Goal: Task Accomplishment & Management: Use online tool/utility

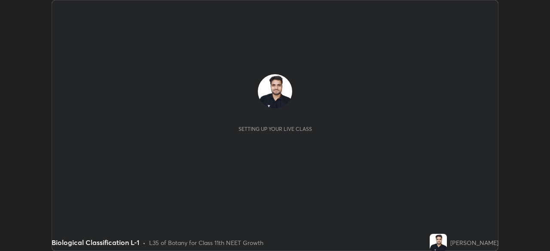
scroll to position [251, 549]
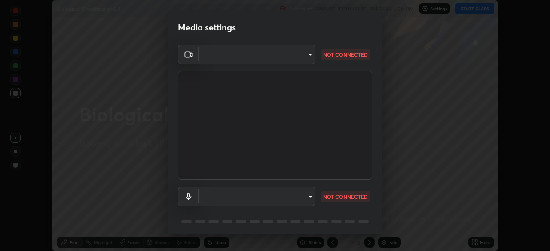
type input "e68af464f7f9ec2662c8dd58f0462b2d9bd4a3adfc91c634b4d9ed550f7d79d6"
type input "communications"
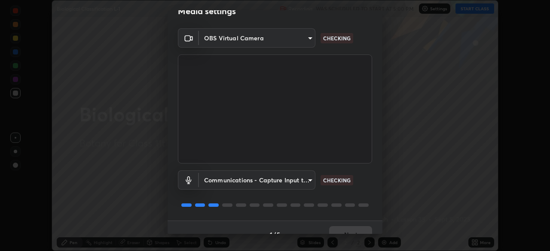
scroll to position [31, 0]
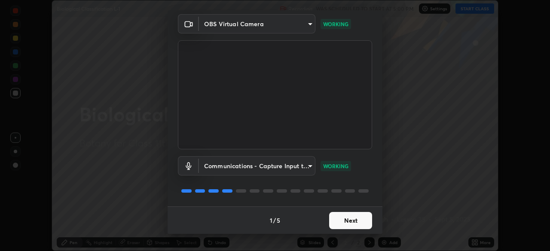
click at [363, 217] on button "Next" at bounding box center [350, 220] width 43 height 17
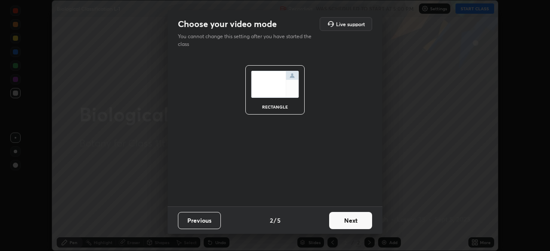
click at [363, 220] on button "Next" at bounding box center [350, 220] width 43 height 17
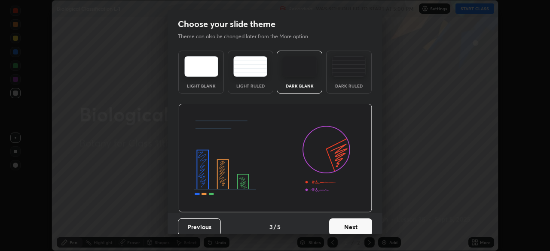
click at [363, 225] on button "Next" at bounding box center [350, 227] width 43 height 17
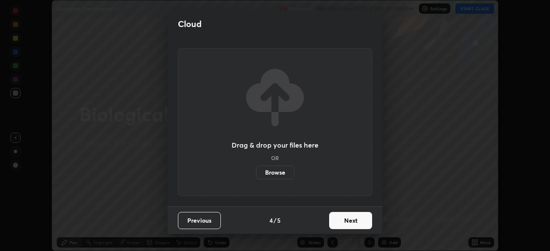
click at [361, 221] on button "Next" at bounding box center [350, 220] width 43 height 17
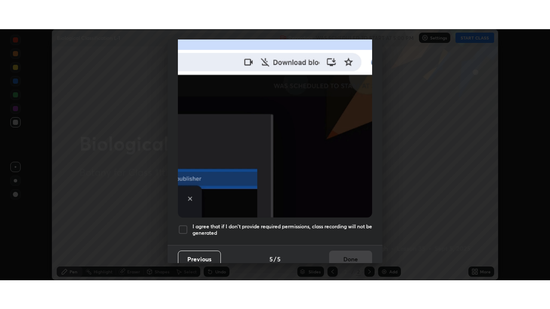
scroll to position [206, 0]
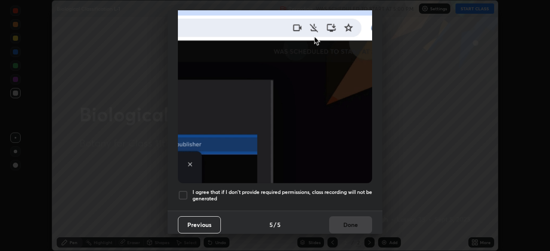
click at [342, 189] on h5 "I agree that if I don't provide required permissions, class recording will not …" at bounding box center [282, 195] width 180 height 13
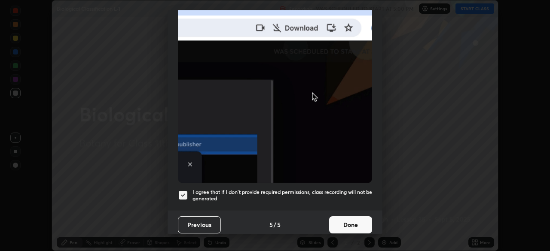
click at [358, 222] on button "Done" at bounding box center [350, 225] width 43 height 17
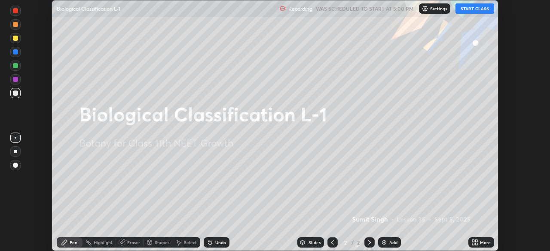
click at [485, 247] on div "More" at bounding box center [481, 243] width 26 height 10
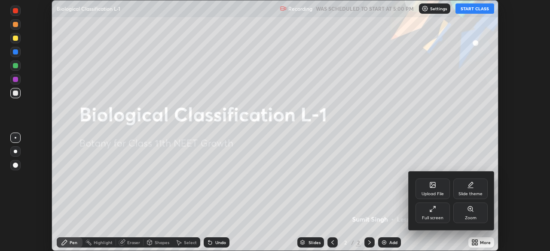
click at [437, 209] on div "Full screen" at bounding box center [432, 213] width 34 height 21
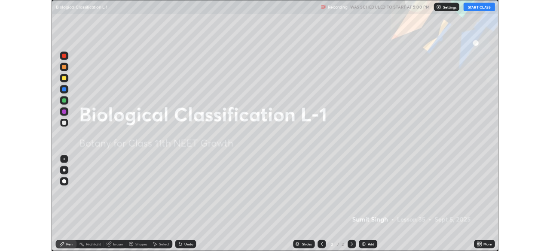
scroll to position [309, 550]
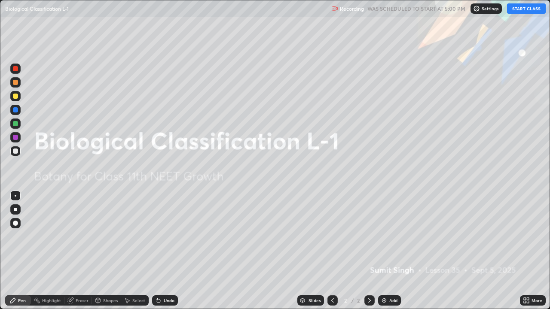
click at [391, 251] on div "Add" at bounding box center [393, 301] width 8 height 4
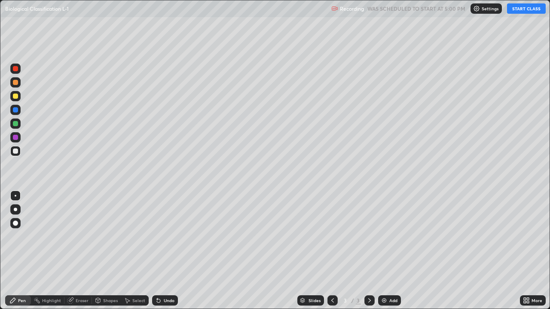
click at [534, 10] on button "START CLASS" at bounding box center [526, 8] width 39 height 10
click at [16, 96] on div at bounding box center [15, 96] width 5 height 5
click at [15, 210] on div at bounding box center [15, 209] width 3 height 3
click at [16, 69] on div at bounding box center [15, 68] width 5 height 5
click at [16, 83] on div at bounding box center [15, 82] width 5 height 5
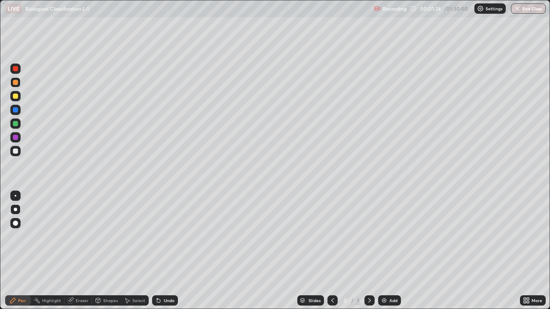
click at [165, 251] on div "Undo" at bounding box center [169, 301] width 11 height 4
click at [164, 251] on div "Undo" at bounding box center [165, 301] width 26 height 10
click at [163, 251] on div "Undo" at bounding box center [165, 301] width 26 height 10
click at [162, 251] on div "Undo" at bounding box center [165, 301] width 26 height 10
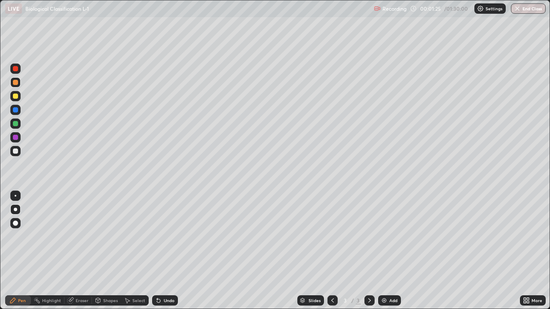
click at [162, 251] on div "Undo" at bounding box center [165, 301] width 26 height 10
click at [161, 251] on div "Undo" at bounding box center [165, 301] width 26 height 10
click at [159, 251] on div "Undo" at bounding box center [165, 301] width 26 height 10
click at [157, 251] on icon at bounding box center [158, 300] width 7 height 7
click at [158, 251] on div "Undo" at bounding box center [165, 301] width 26 height 10
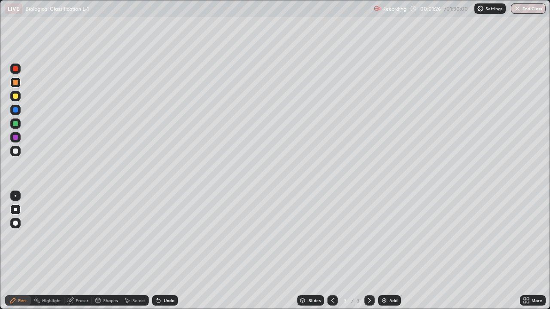
click at [160, 251] on div "Undo" at bounding box center [165, 301] width 26 height 10
click at [16, 96] on div at bounding box center [15, 96] width 5 height 5
click at [166, 251] on div "Undo" at bounding box center [169, 301] width 11 height 4
click at [164, 251] on div "Undo" at bounding box center [169, 301] width 11 height 4
click at [172, 251] on div "Undo" at bounding box center [169, 301] width 11 height 4
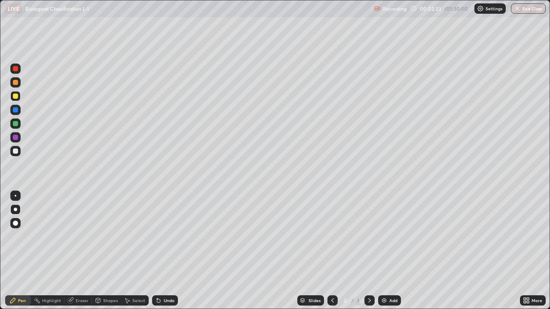
click at [171, 251] on div "Undo" at bounding box center [169, 301] width 11 height 4
click at [16, 124] on div at bounding box center [15, 123] width 5 height 5
click at [18, 98] on div at bounding box center [15, 96] width 10 height 10
click at [169, 251] on div "Undo" at bounding box center [169, 301] width 11 height 4
click at [16, 82] on div at bounding box center [15, 82] width 5 height 5
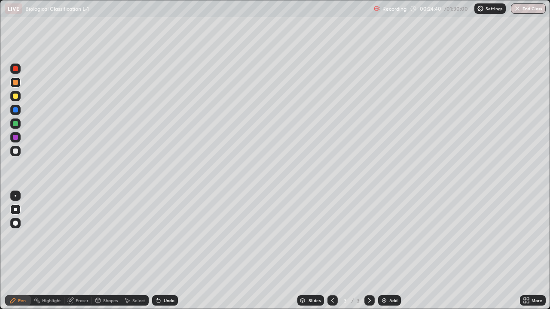
click at [391, 251] on div "Add" at bounding box center [393, 301] width 8 height 4
click at [15, 110] on div at bounding box center [15, 109] width 5 height 5
click at [14, 98] on div at bounding box center [15, 96] width 5 height 5
click at [332, 251] on icon at bounding box center [332, 300] width 7 height 7
click at [369, 251] on icon at bounding box center [369, 300] width 7 height 7
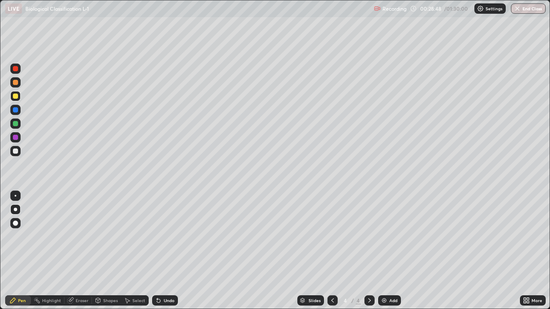
click at [18, 84] on div at bounding box center [15, 82] width 5 height 5
click at [16, 98] on div at bounding box center [15, 96] width 5 height 5
click at [15, 196] on div at bounding box center [16, 196] width 2 height 2
click at [17, 97] on div at bounding box center [15, 96] width 5 height 5
click at [168, 251] on div "Undo" at bounding box center [169, 301] width 11 height 4
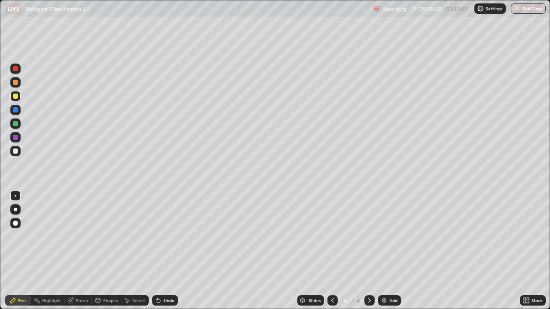
click at [166, 251] on div "Undo" at bounding box center [169, 301] width 11 height 4
click at [167, 251] on div "Undo" at bounding box center [169, 301] width 11 height 4
click at [166, 251] on div "Undo" at bounding box center [169, 301] width 11 height 4
click at [164, 251] on div "Undo" at bounding box center [169, 301] width 11 height 4
click at [16, 151] on div at bounding box center [15, 151] width 5 height 5
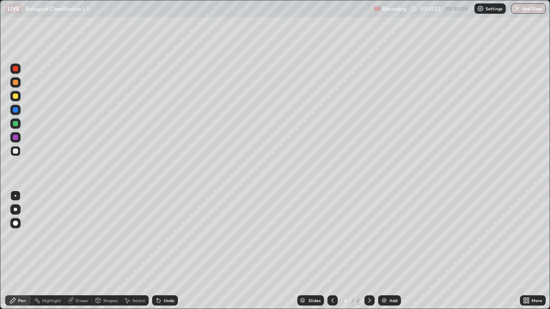
click at [15, 96] on div at bounding box center [15, 96] width 5 height 5
click at [168, 251] on div "Undo" at bounding box center [169, 301] width 11 height 4
click at [169, 251] on div "Undo" at bounding box center [165, 301] width 26 height 10
click at [15, 209] on div at bounding box center [15, 209] width 3 height 3
click at [16, 151] on div at bounding box center [15, 151] width 5 height 5
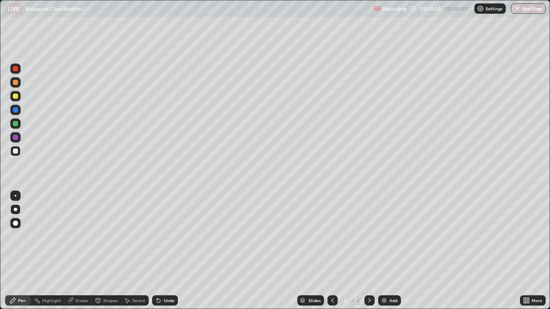
click at [16, 196] on div at bounding box center [16, 196] width 2 height 2
click at [168, 251] on div "Undo" at bounding box center [169, 301] width 11 height 4
click at [166, 251] on div "Undo" at bounding box center [169, 301] width 11 height 4
click at [165, 251] on div "Undo" at bounding box center [165, 301] width 26 height 10
click at [389, 251] on div "Add" at bounding box center [393, 301] width 8 height 4
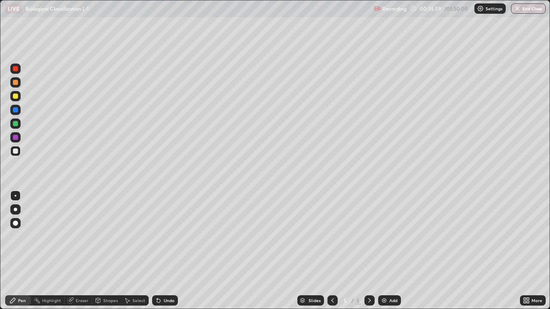
click at [333, 251] on icon at bounding box center [332, 300] width 7 height 7
click at [367, 251] on icon at bounding box center [369, 300] width 7 height 7
click at [16, 98] on div at bounding box center [15, 96] width 5 height 5
click at [14, 211] on div at bounding box center [15, 209] width 3 height 3
click at [18, 152] on div at bounding box center [15, 151] width 5 height 5
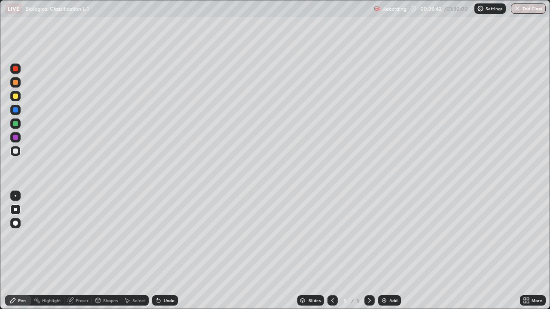
click at [15, 196] on div at bounding box center [16, 196] width 2 height 2
click at [169, 251] on div "Undo" at bounding box center [169, 301] width 11 height 4
click at [168, 251] on div "Undo" at bounding box center [165, 301] width 26 height 10
click at [169, 251] on div "Undo" at bounding box center [165, 301] width 26 height 10
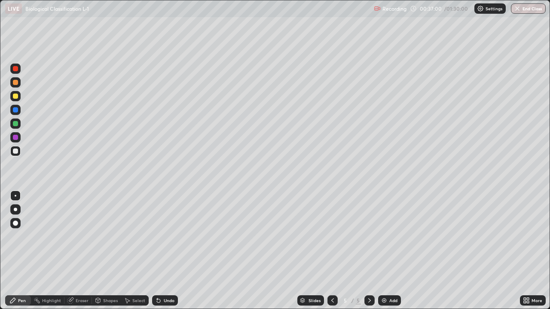
click at [168, 251] on div "Undo" at bounding box center [165, 301] width 26 height 10
click at [169, 251] on div "Undo" at bounding box center [169, 301] width 11 height 4
click at [166, 251] on div "Undo" at bounding box center [169, 301] width 11 height 4
click at [164, 251] on div "Undo" at bounding box center [169, 301] width 11 height 4
click at [160, 251] on icon at bounding box center [158, 300] width 7 height 7
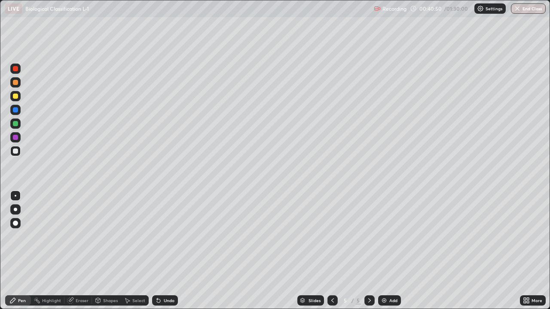
click at [165, 251] on div "Undo" at bounding box center [165, 301] width 26 height 10
click at [163, 251] on div "Undo" at bounding box center [165, 301] width 26 height 10
click at [161, 251] on div "Undo" at bounding box center [165, 301] width 26 height 10
click at [161, 251] on icon at bounding box center [158, 300] width 7 height 7
click at [160, 251] on div "Undo" at bounding box center [165, 301] width 26 height 10
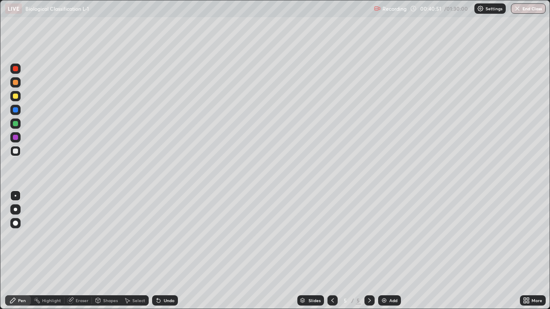
click at [159, 251] on div "Undo" at bounding box center [165, 301] width 26 height 10
click at [332, 251] on icon at bounding box center [332, 300] width 7 height 7
click at [369, 251] on icon at bounding box center [369, 300] width 7 height 7
click at [16, 125] on div at bounding box center [15, 123] width 5 height 5
click at [15, 153] on div at bounding box center [15, 151] width 5 height 5
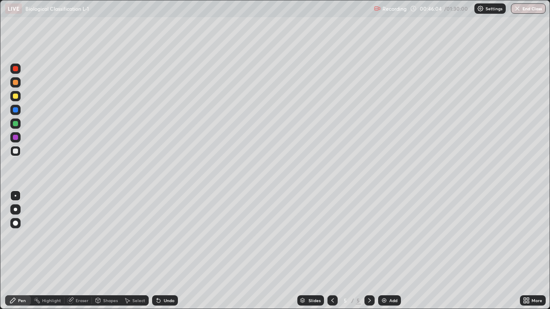
click at [166, 251] on div "Undo" at bounding box center [165, 301] width 26 height 10
click at [166, 251] on div "Undo" at bounding box center [169, 301] width 11 height 4
click at [18, 153] on div at bounding box center [15, 151] width 5 height 5
click at [16, 124] on div at bounding box center [15, 123] width 5 height 5
click at [15, 150] on div at bounding box center [15, 151] width 5 height 5
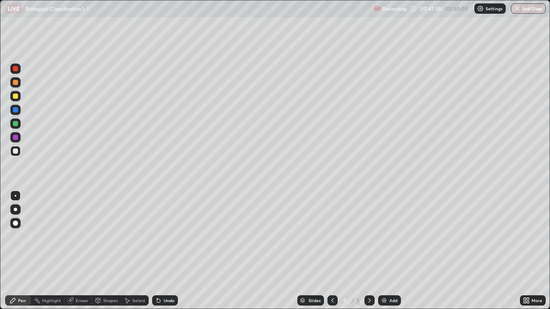
click at [17, 126] on div at bounding box center [15, 124] width 10 height 10
click at [12, 99] on div at bounding box center [15, 96] width 10 height 10
click at [162, 251] on div "Undo" at bounding box center [165, 301] width 26 height 10
click at [165, 251] on div "Undo" at bounding box center [165, 301] width 26 height 10
click at [166, 251] on div "Undo" at bounding box center [165, 301] width 26 height 10
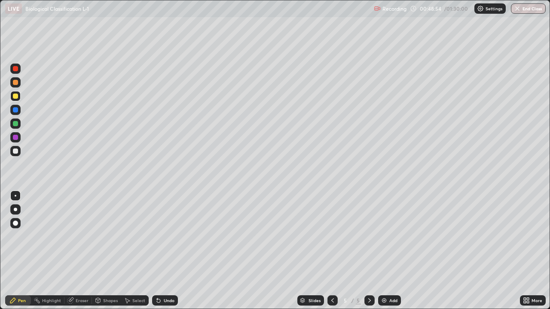
click at [382, 251] on img at bounding box center [384, 300] width 7 height 7
click at [328, 251] on div at bounding box center [332, 301] width 10 height 10
click at [386, 251] on img at bounding box center [384, 300] width 7 height 7
click at [330, 251] on icon at bounding box center [332, 300] width 7 height 7
click at [364, 251] on div at bounding box center [369, 301] width 10 height 10
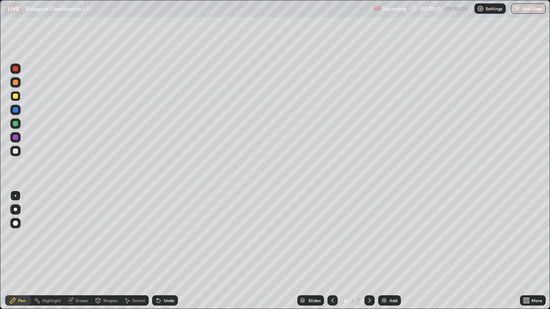
click at [18, 150] on div at bounding box center [15, 151] width 5 height 5
click at [18, 83] on div at bounding box center [15, 82] width 5 height 5
click at [173, 251] on div "Undo" at bounding box center [165, 301] width 26 height 10
click at [165, 251] on div "Undo" at bounding box center [165, 301] width 26 height 10
click at [168, 251] on div "Undo" at bounding box center [169, 301] width 11 height 4
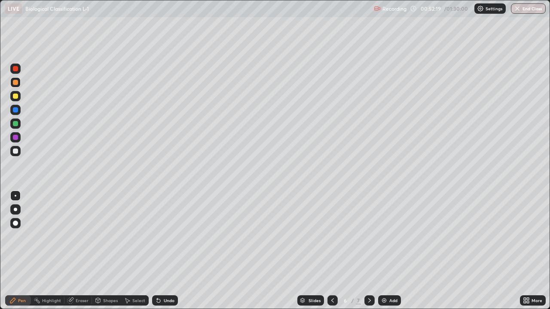
click at [14, 121] on div at bounding box center [15, 123] width 5 height 5
click at [17, 151] on div at bounding box center [15, 151] width 5 height 5
click at [167, 251] on div "Undo" at bounding box center [169, 301] width 11 height 4
click at [166, 251] on div "Undo" at bounding box center [169, 301] width 11 height 4
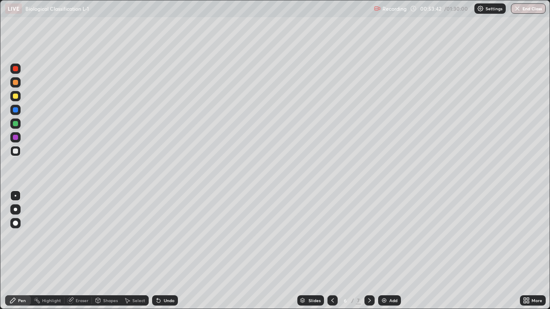
click at [165, 251] on div "Undo" at bounding box center [165, 301] width 26 height 10
click at [17, 124] on div at bounding box center [15, 123] width 5 height 5
click at [17, 151] on div at bounding box center [15, 151] width 5 height 5
click at [15, 124] on div at bounding box center [15, 123] width 5 height 5
click at [18, 98] on div at bounding box center [15, 96] width 10 height 10
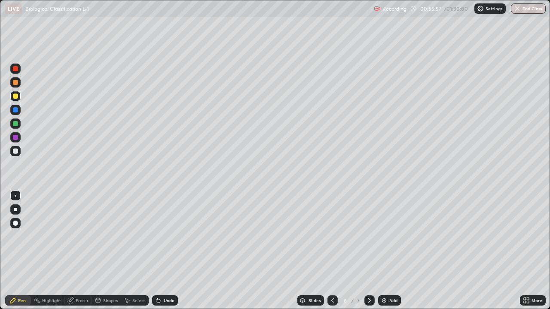
click at [162, 251] on div "Undo" at bounding box center [165, 301] width 26 height 10
click at [164, 251] on div "Undo" at bounding box center [165, 301] width 26 height 10
click at [166, 251] on div "Undo" at bounding box center [165, 301] width 26 height 10
click at [167, 251] on div "Undo" at bounding box center [165, 301] width 26 height 10
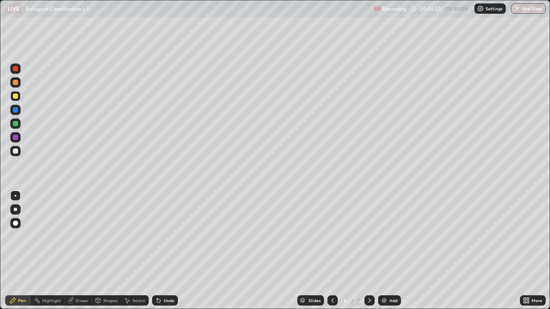
click at [166, 251] on div "Undo" at bounding box center [165, 301] width 26 height 10
click at [164, 251] on div "Undo" at bounding box center [165, 301] width 26 height 10
click at [15, 125] on div at bounding box center [15, 123] width 5 height 5
click at [165, 251] on div "Undo" at bounding box center [169, 301] width 11 height 4
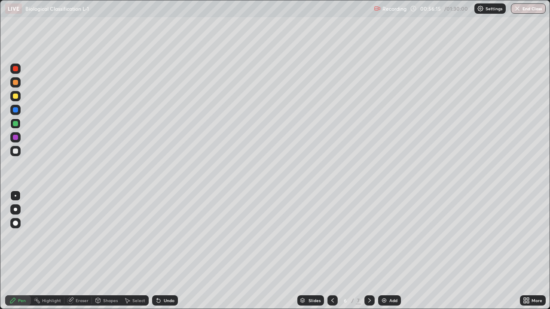
click at [164, 251] on div "Undo" at bounding box center [169, 301] width 11 height 4
click at [162, 251] on div "Undo" at bounding box center [165, 301] width 26 height 10
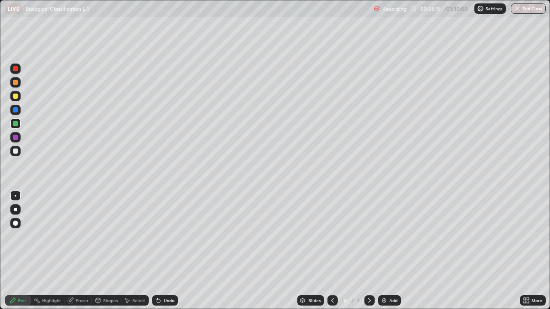
click at [160, 251] on div "Undo" at bounding box center [165, 301] width 26 height 10
click at [160, 251] on icon at bounding box center [158, 300] width 7 height 7
click at [162, 251] on div "Undo" at bounding box center [165, 301] width 26 height 10
click at [161, 251] on div "Undo" at bounding box center [163, 300] width 29 height 17
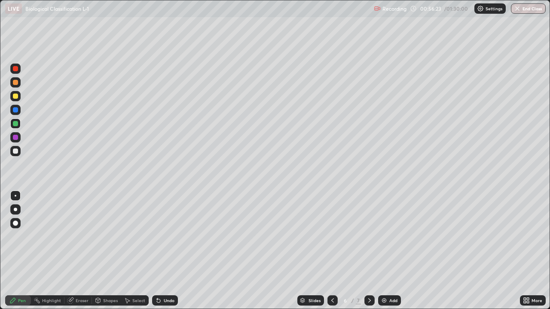
click at [165, 251] on div "Undo" at bounding box center [169, 301] width 11 height 4
click at [18, 97] on div at bounding box center [15, 96] width 5 height 5
click at [166, 251] on div "Undo" at bounding box center [169, 301] width 11 height 4
click at [165, 251] on div "Undo" at bounding box center [169, 301] width 11 height 4
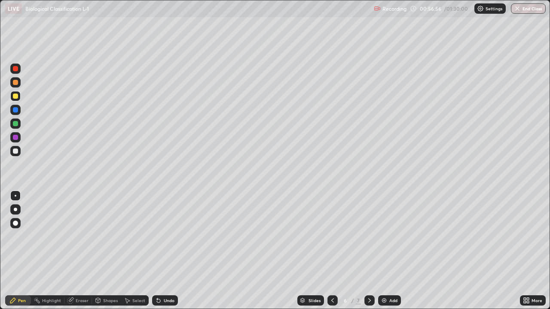
click at [161, 251] on div "Undo" at bounding box center [165, 301] width 26 height 10
click at [82, 251] on div "Eraser" at bounding box center [82, 301] width 13 height 4
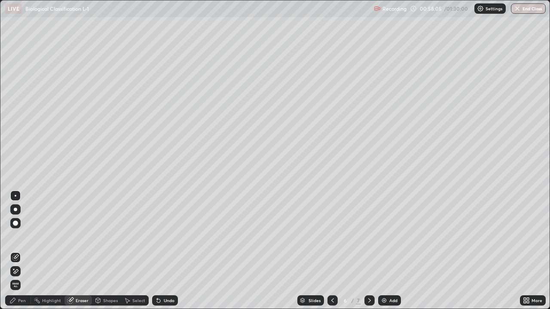
click at [22, 251] on div "Pen" at bounding box center [18, 301] width 26 height 10
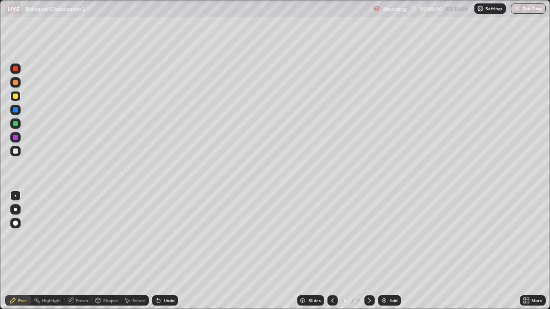
click at [18, 87] on div at bounding box center [15, 82] width 10 height 10
click at [12, 97] on div at bounding box center [15, 96] width 10 height 10
click at [366, 251] on icon at bounding box center [369, 300] width 7 height 7
click at [19, 208] on div at bounding box center [15, 209] width 10 height 10
click at [16, 84] on div at bounding box center [15, 82] width 5 height 5
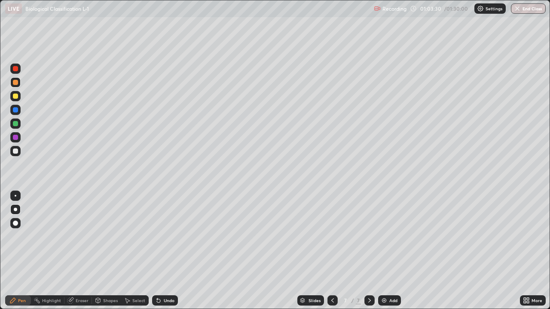
click at [16, 98] on div at bounding box center [15, 96] width 5 height 5
click at [163, 251] on div "Undo" at bounding box center [165, 301] width 26 height 10
click at [165, 251] on div "Undo" at bounding box center [165, 301] width 26 height 10
click at [160, 251] on div "Undo" at bounding box center [165, 301] width 26 height 10
click at [162, 251] on div "Undo" at bounding box center [165, 301] width 26 height 10
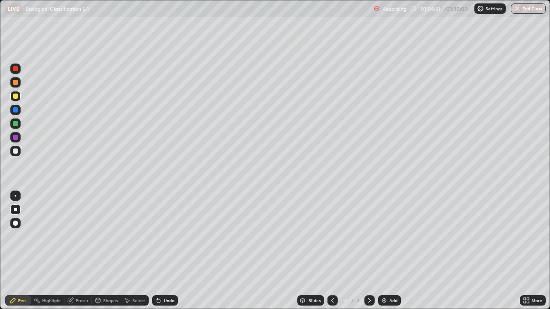
click at [162, 251] on div "Undo" at bounding box center [165, 301] width 26 height 10
click at [159, 251] on icon at bounding box center [158, 300] width 7 height 7
click at [158, 251] on div "Undo" at bounding box center [165, 301] width 26 height 10
click at [156, 251] on icon at bounding box center [158, 300] width 7 height 7
click at [156, 251] on div "Undo" at bounding box center [165, 301] width 26 height 10
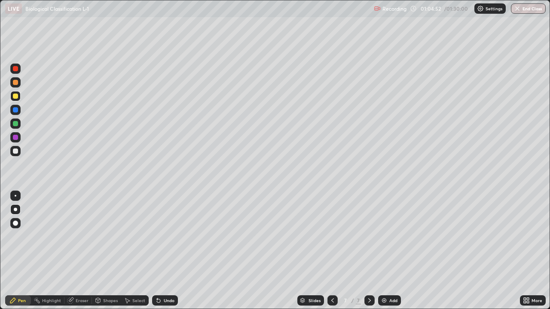
click at [157, 251] on icon at bounding box center [157, 299] width 1 height 1
click at [155, 251] on icon at bounding box center [158, 300] width 7 height 7
click at [157, 251] on icon at bounding box center [157, 299] width 1 height 1
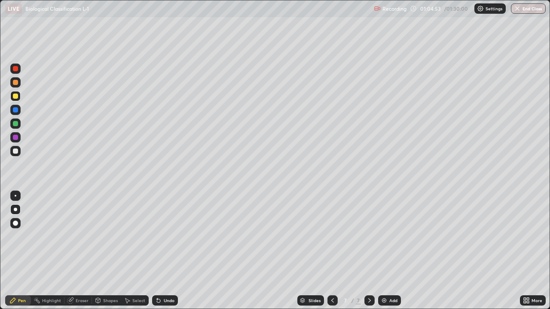
click at [157, 251] on icon at bounding box center [157, 299] width 1 height 1
click at [16, 82] on div at bounding box center [15, 82] width 5 height 5
click at [15, 124] on div at bounding box center [15, 123] width 5 height 5
click at [164, 251] on div "Undo" at bounding box center [169, 301] width 11 height 4
click at [165, 251] on div "Undo" at bounding box center [165, 301] width 26 height 10
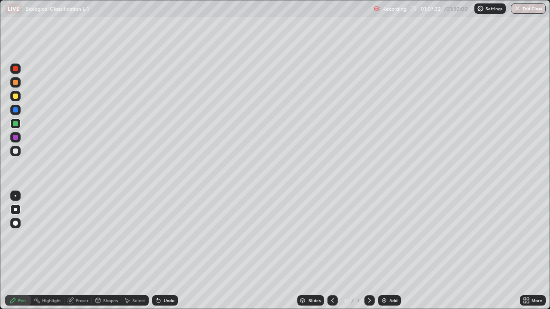
click at [165, 251] on div "Undo" at bounding box center [165, 301] width 26 height 10
click at [167, 251] on div "Undo" at bounding box center [165, 301] width 26 height 10
click at [16, 153] on div at bounding box center [15, 151] width 5 height 5
click at [17, 124] on div at bounding box center [15, 123] width 5 height 5
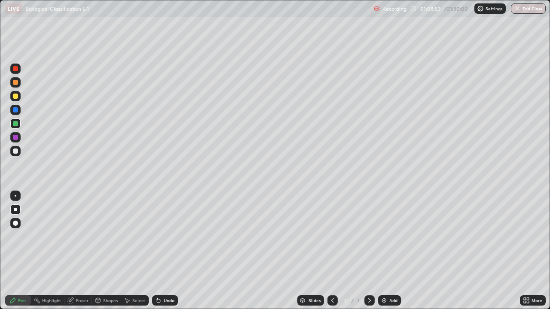
click at [20, 96] on div at bounding box center [15, 96] width 10 height 10
click at [164, 251] on div "Undo" at bounding box center [169, 301] width 11 height 4
click at [161, 251] on div "Undo" at bounding box center [165, 301] width 26 height 10
click at [164, 251] on div "Undo" at bounding box center [169, 301] width 11 height 4
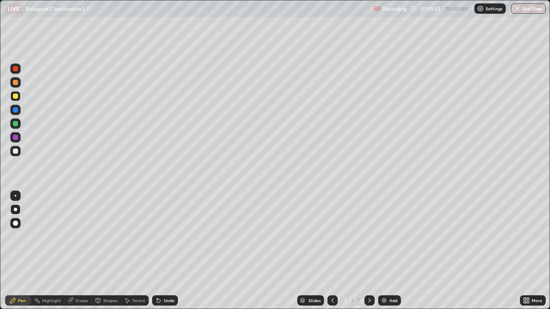
click at [165, 251] on div "Undo" at bounding box center [165, 301] width 26 height 10
click at [162, 251] on div "Undo" at bounding box center [165, 301] width 26 height 10
click at [160, 251] on div "Undo" at bounding box center [165, 301] width 26 height 10
click at [168, 251] on div "Undo" at bounding box center [165, 301] width 26 height 10
click at [12, 150] on div at bounding box center [15, 151] width 10 height 10
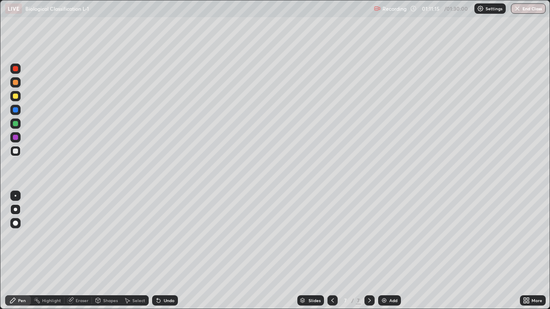
click at [17, 95] on div at bounding box center [15, 96] width 5 height 5
click at [16, 151] on div at bounding box center [15, 151] width 5 height 5
click at [19, 99] on div at bounding box center [15, 96] width 10 height 10
click at [170, 251] on div "Undo" at bounding box center [169, 301] width 11 height 4
click at [169, 251] on div "Undo" at bounding box center [169, 301] width 11 height 4
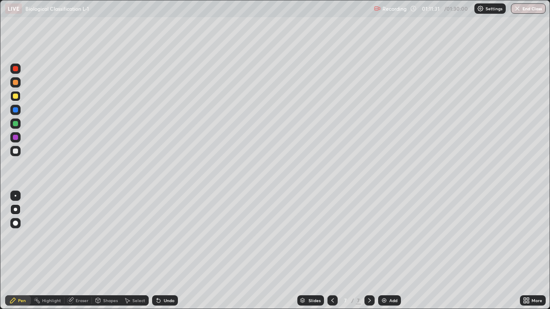
click at [15, 153] on div at bounding box center [15, 151] width 5 height 5
click at [17, 82] on div at bounding box center [15, 82] width 5 height 5
click at [80, 251] on div "Eraser" at bounding box center [82, 301] width 13 height 4
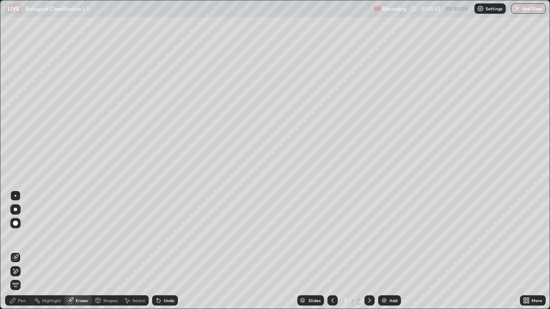
click at [23, 251] on div "Pen" at bounding box center [22, 301] width 8 height 4
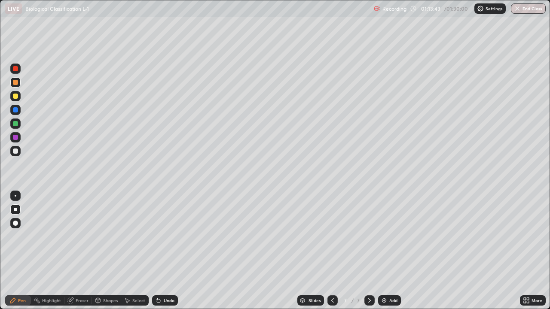
click at [11, 96] on div at bounding box center [15, 96] width 10 height 10
click at [386, 251] on img at bounding box center [384, 300] width 7 height 7
click at [16, 97] on div at bounding box center [15, 96] width 5 height 5
click at [15, 83] on div at bounding box center [15, 82] width 5 height 5
click at [16, 96] on div at bounding box center [15, 96] width 5 height 5
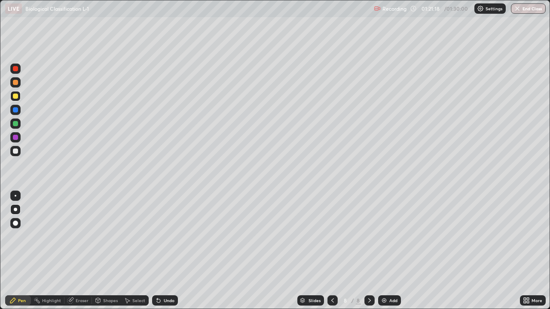
click at [165, 251] on div "Undo" at bounding box center [169, 301] width 11 height 4
click at [47, 251] on div "Highlight" at bounding box center [48, 301] width 34 height 10
click at [82, 251] on div "Eraser" at bounding box center [82, 301] width 13 height 4
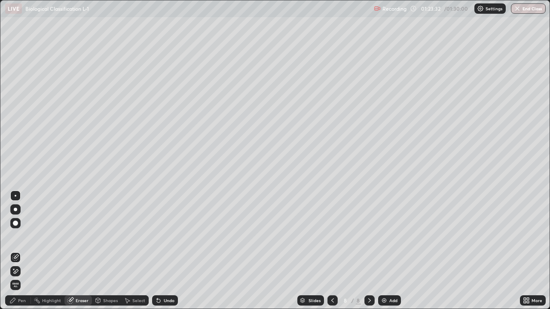
click at [15, 251] on div "Pen" at bounding box center [18, 301] width 26 height 10
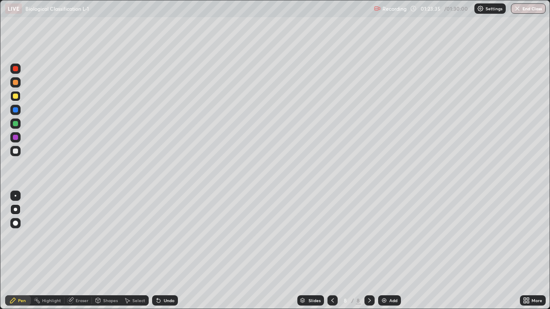
click at [16, 83] on div at bounding box center [15, 82] width 5 height 5
click at [15, 97] on div at bounding box center [15, 96] width 5 height 5
click at [16, 124] on div at bounding box center [15, 123] width 5 height 5
click at [15, 151] on div at bounding box center [15, 151] width 5 height 5
click at [168, 251] on div "Undo" at bounding box center [169, 301] width 11 height 4
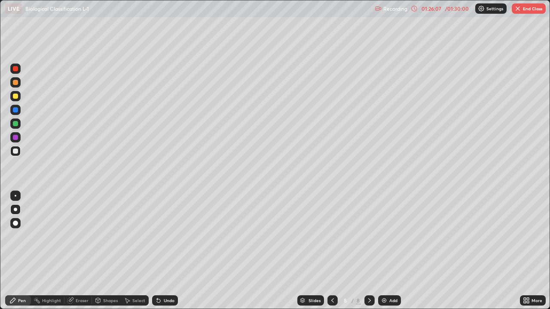
click at [166, 251] on div "Undo" at bounding box center [169, 301] width 11 height 4
click at [165, 251] on div "Undo" at bounding box center [169, 301] width 11 height 4
click at [166, 251] on div "Undo" at bounding box center [165, 301] width 26 height 10
click at [169, 251] on div "Undo" at bounding box center [169, 301] width 11 height 4
click at [16, 96] on div at bounding box center [15, 96] width 5 height 5
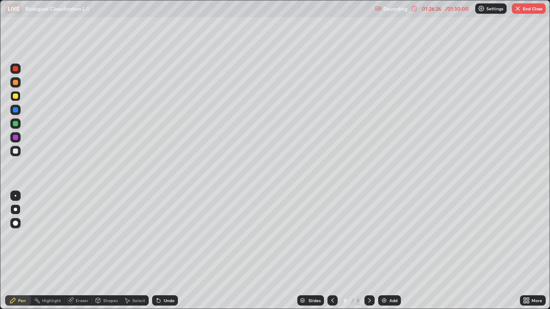
click at [171, 251] on div "Undo" at bounding box center [169, 301] width 11 height 4
click at [170, 251] on div "Undo" at bounding box center [169, 301] width 11 height 4
click at [165, 251] on div "Undo" at bounding box center [169, 301] width 11 height 4
click at [15, 111] on div at bounding box center [15, 109] width 5 height 5
click at [17, 139] on div at bounding box center [15, 137] width 5 height 5
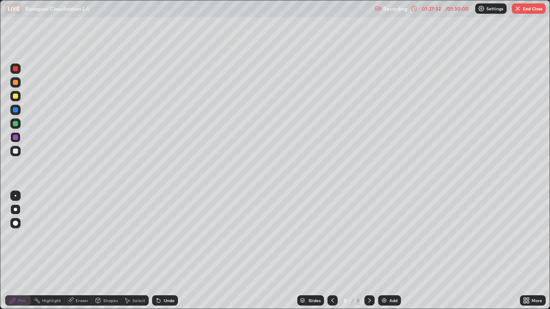
click at [169, 251] on div "Undo" at bounding box center [169, 301] width 11 height 4
click at [167, 251] on div "Undo" at bounding box center [165, 301] width 26 height 10
click at [168, 251] on div "Undo" at bounding box center [169, 301] width 11 height 4
click at [533, 11] on button "End Class" at bounding box center [529, 8] width 34 height 10
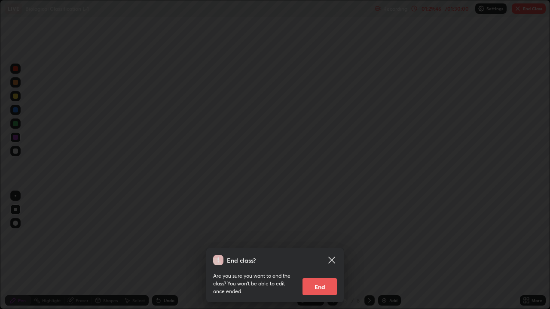
click at [320, 251] on button "End" at bounding box center [319, 286] width 34 height 17
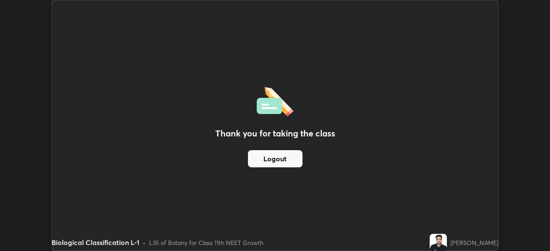
scroll to position [42710, 42411]
